Goal: Find specific page/section: Find specific page/section

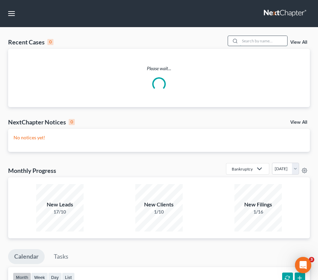
click at [256, 42] on input "search" at bounding box center [263, 41] width 47 height 10
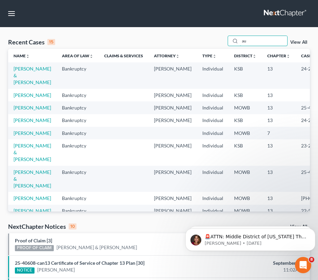
type input "a"
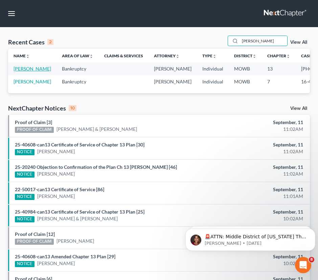
type input "[PERSON_NAME]"
click at [16, 71] on link "[PERSON_NAME]" at bounding box center [33, 69] width 38 height 6
select select "6"
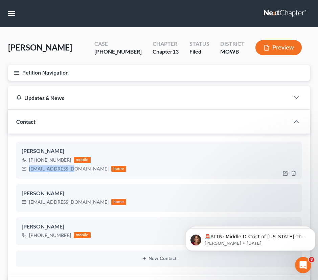
drag, startPoint x: 70, startPoint y: 170, endPoint x: 26, endPoint y: 170, distance: 44.7
click at [26, 170] on div "[EMAIL_ADDRESS][DOMAIN_NAME] home" at bounding box center [74, 168] width 105 height 9
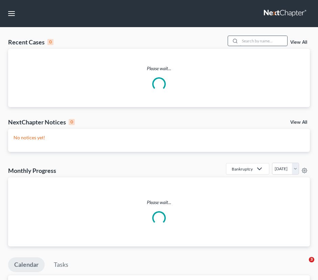
click at [249, 44] on input "search" at bounding box center [263, 41] width 47 height 10
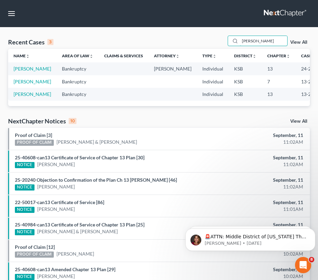
type input "slaven"
